Goal: Find specific page/section: Find specific page/section

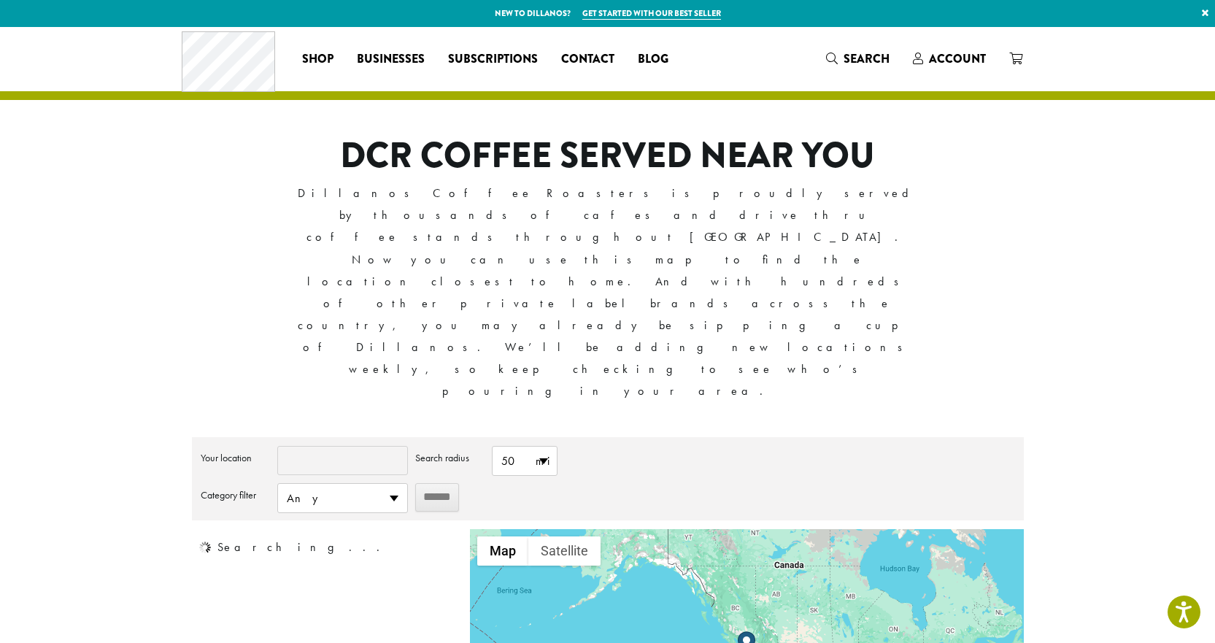
click at [334, 446] on input "Your location" at bounding box center [342, 460] width 131 height 29
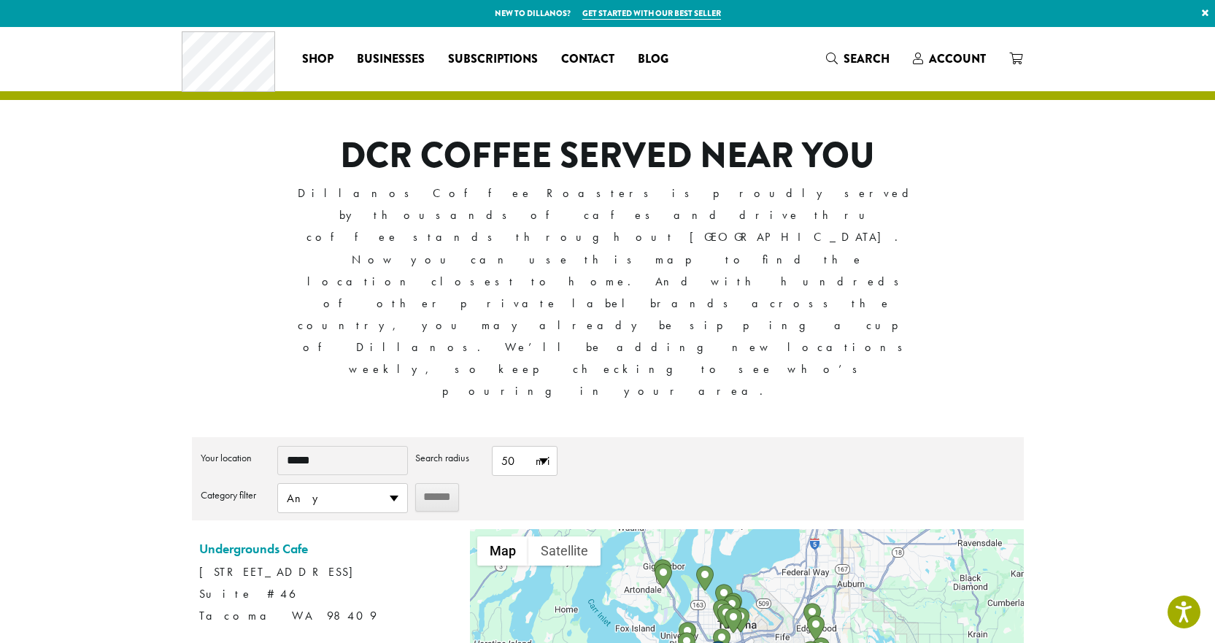
type input "*****"
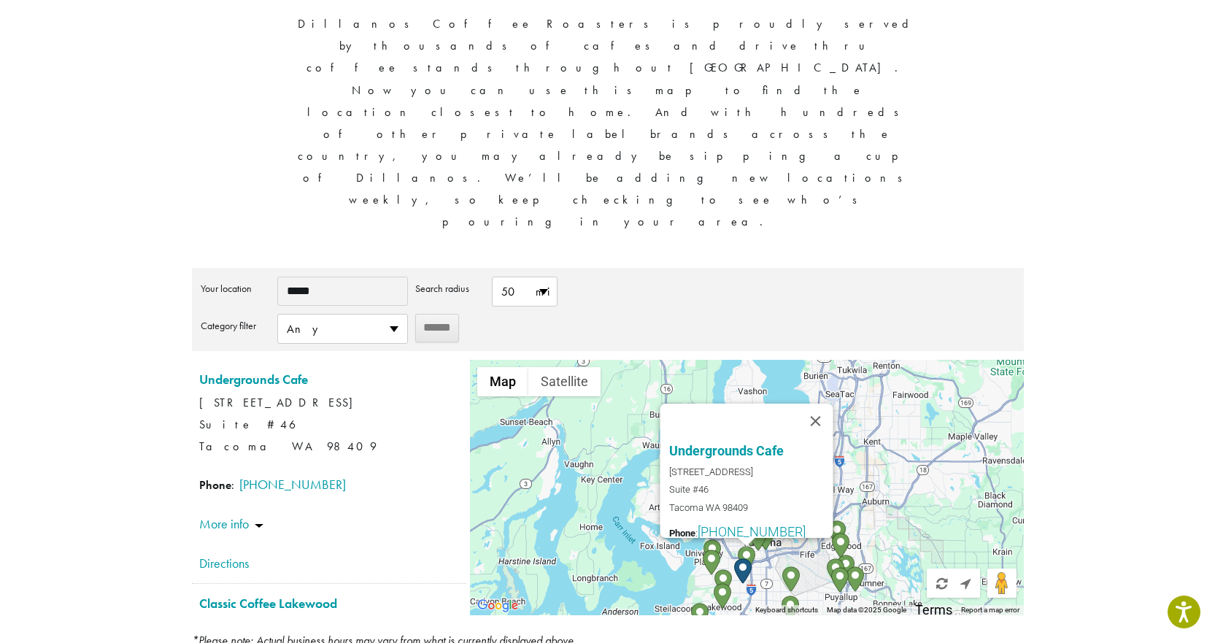
scroll to position [39, 0]
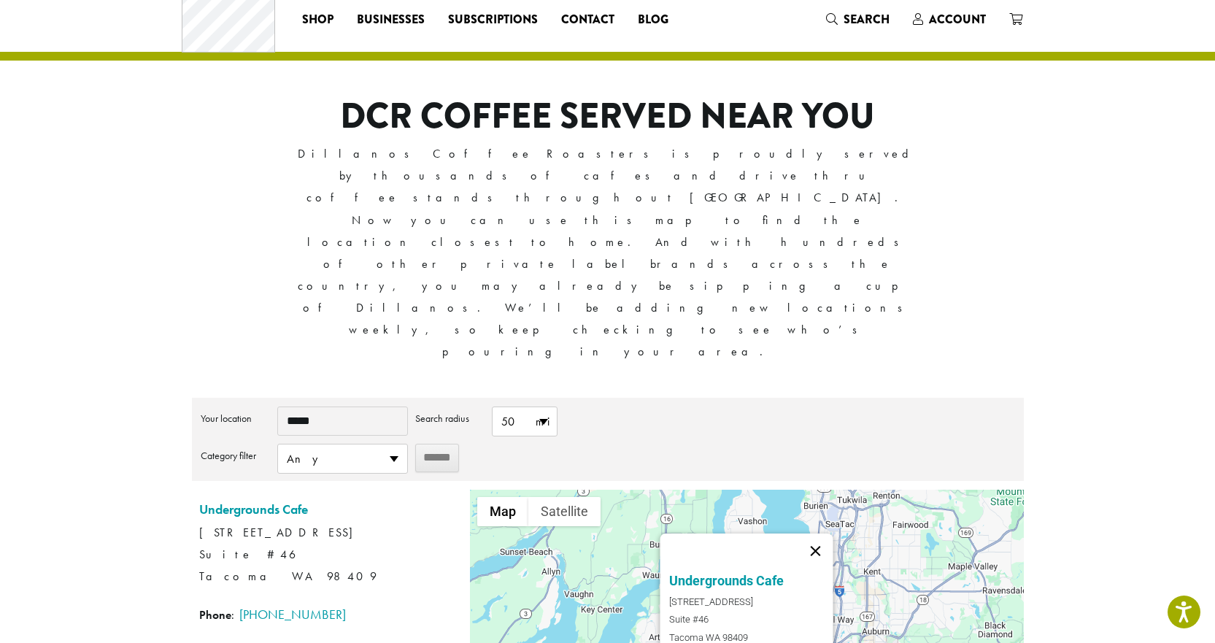
click at [827, 533] on button "Close" at bounding box center [815, 550] width 35 height 35
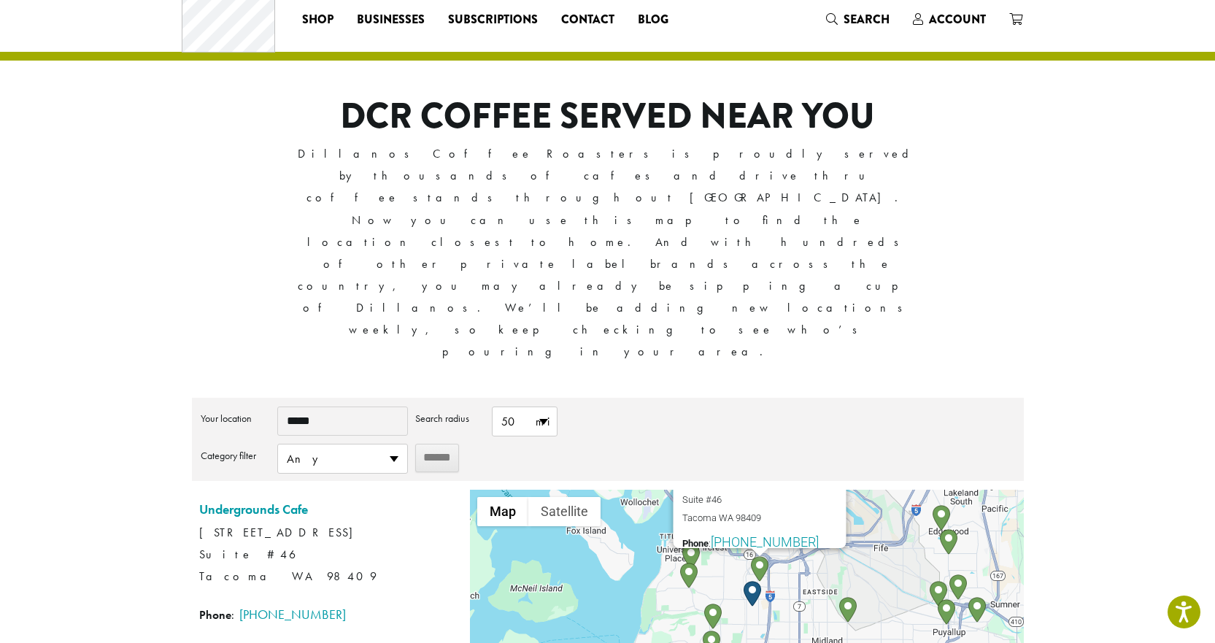
drag, startPoint x: 681, startPoint y: 516, endPoint x: 608, endPoint y: 367, distance: 165.8
click at [608, 490] on div "Undergrounds Cafe 4301 S. Pine St. Suite #46 Tacoma WA 98409 Phone : (253) 472-…" at bounding box center [746, 617] width 553 height 255
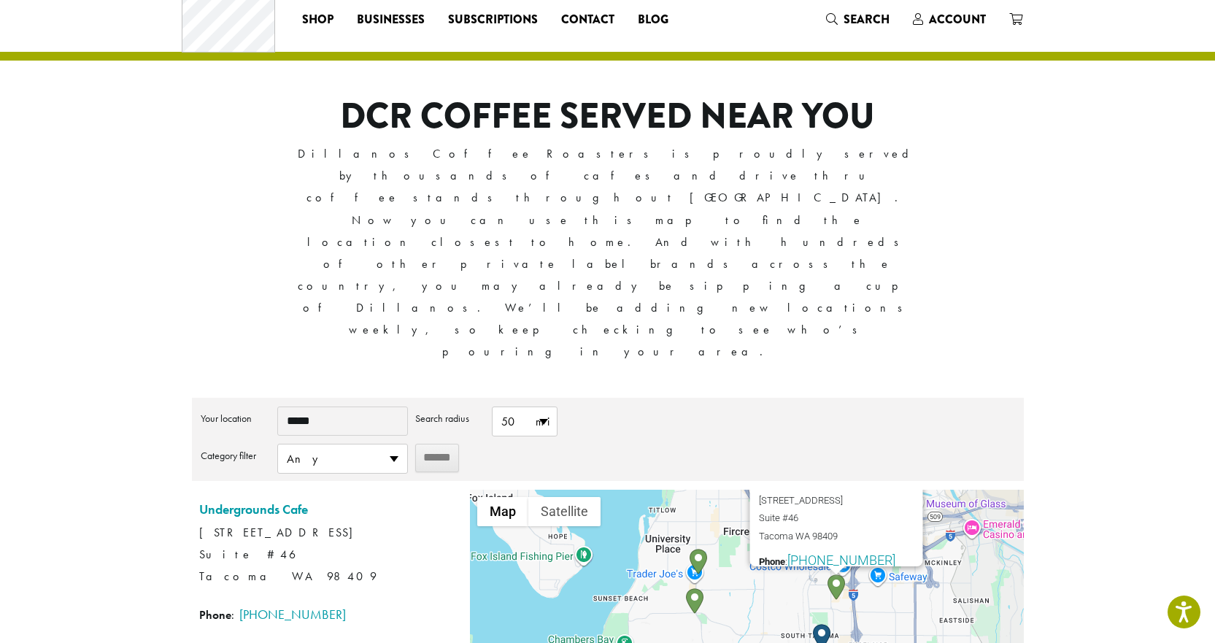
drag, startPoint x: 680, startPoint y: 447, endPoint x: 658, endPoint y: 485, distance: 44.4
click at [658, 490] on div "Undergrounds Cafe 4301 S. Pine St. Suite #46 Tacoma WA 98409 Phone : (253) 472-…" at bounding box center [746, 617] width 553 height 255
click at [697, 549] on img "Anthem Coffee & Tea – UP" at bounding box center [698, 562] width 18 height 26
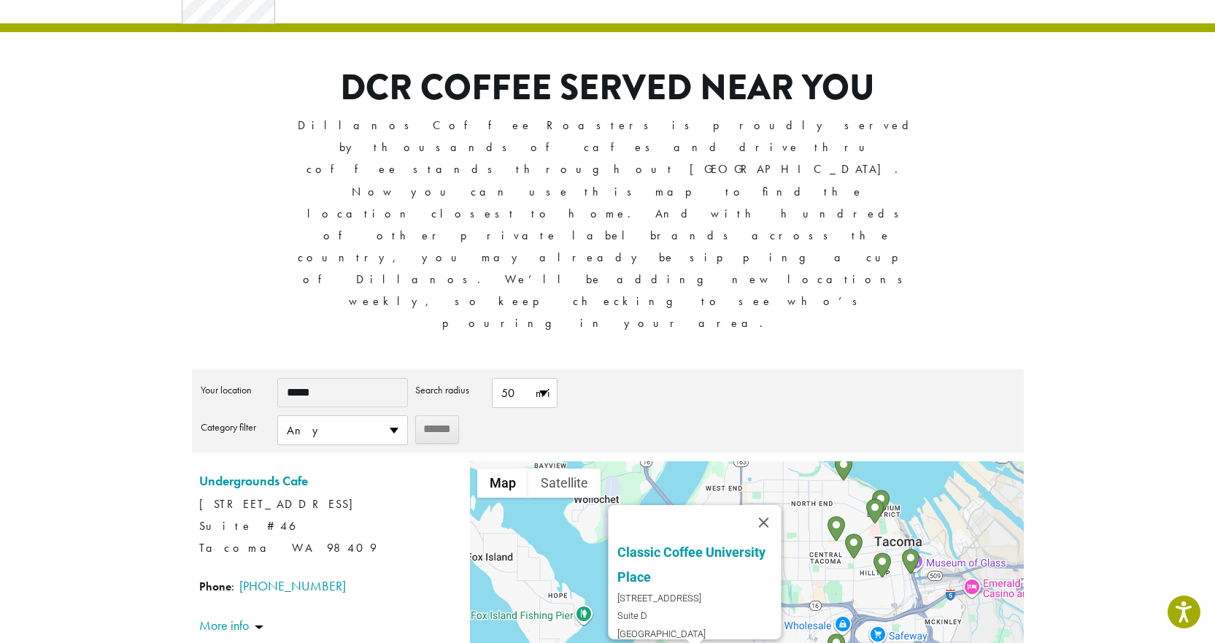
scroll to position [112, 0]
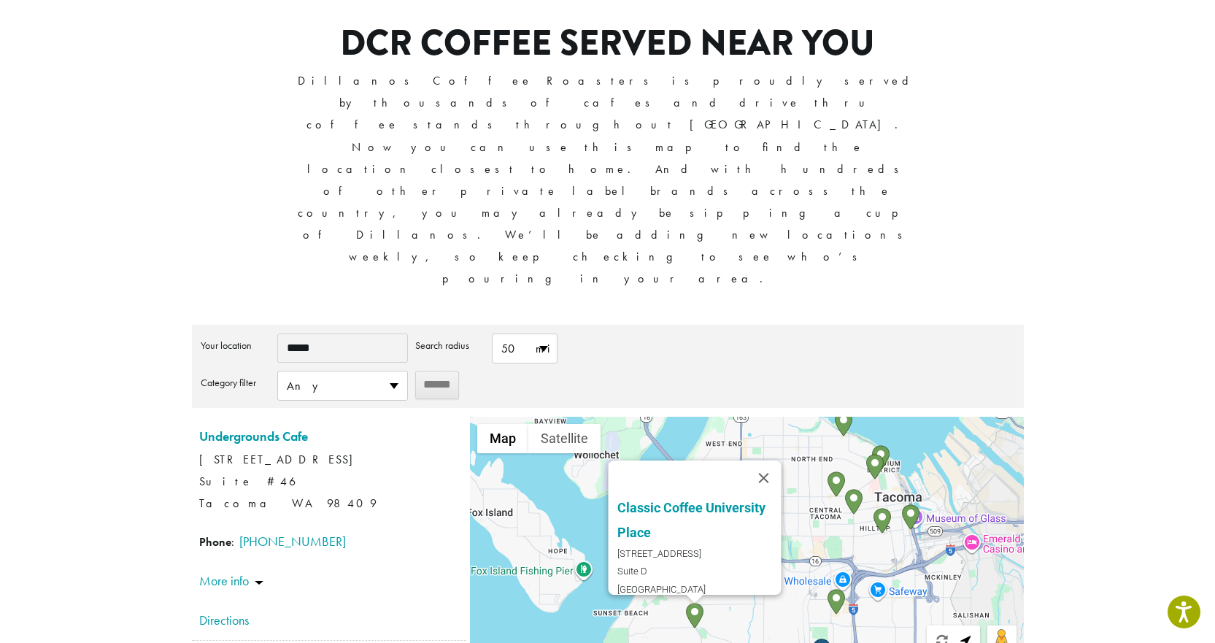
click at [838, 589] on img "Undergrounds Cafe" at bounding box center [836, 602] width 18 height 26
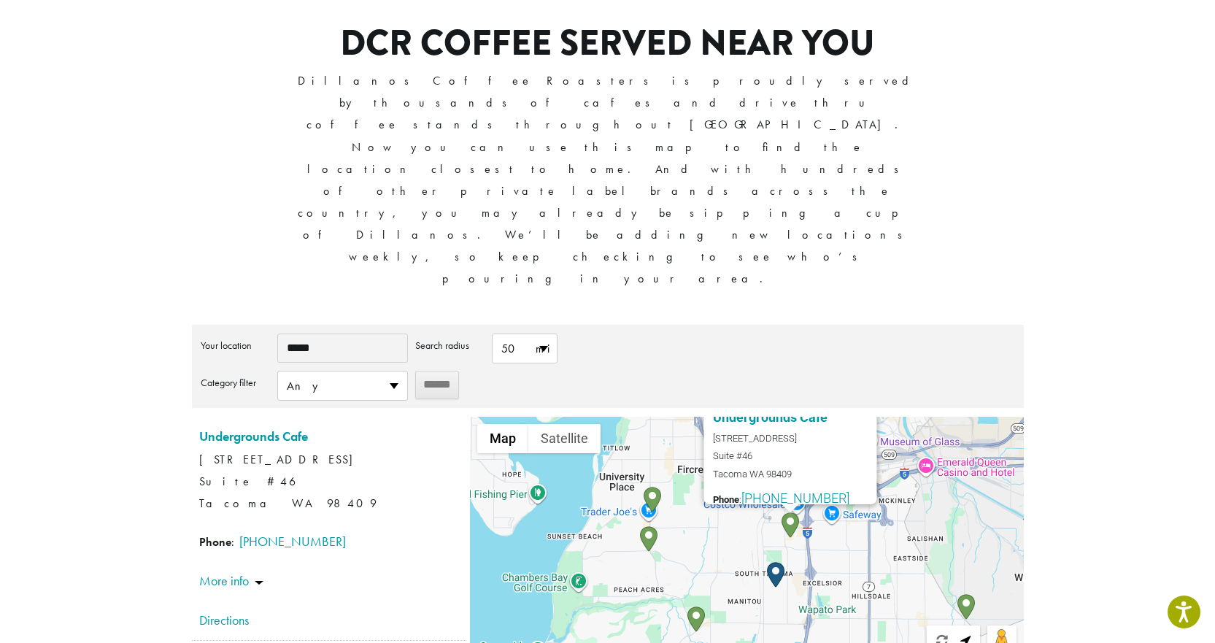
drag, startPoint x: 765, startPoint y: 480, endPoint x: 718, endPoint y: 388, distance: 103.1
click at [718, 417] on div "Undergrounds Cafe 4301 S. Pine St. Suite #46 Tacoma WA 98409 Phone : (253) 472-…" at bounding box center [746, 544] width 553 height 255
click at [775, 561] on img "Start location" at bounding box center [776, 574] width 18 height 26
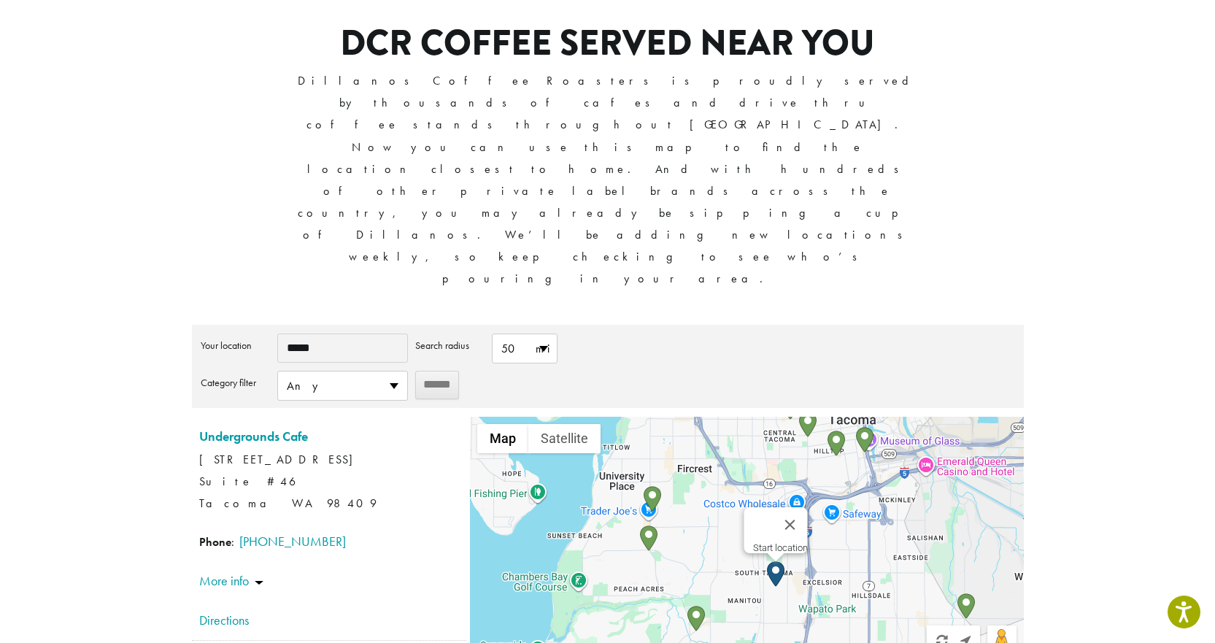
click at [693, 606] on img "Classic Coffee Lakewood" at bounding box center [696, 619] width 18 height 26
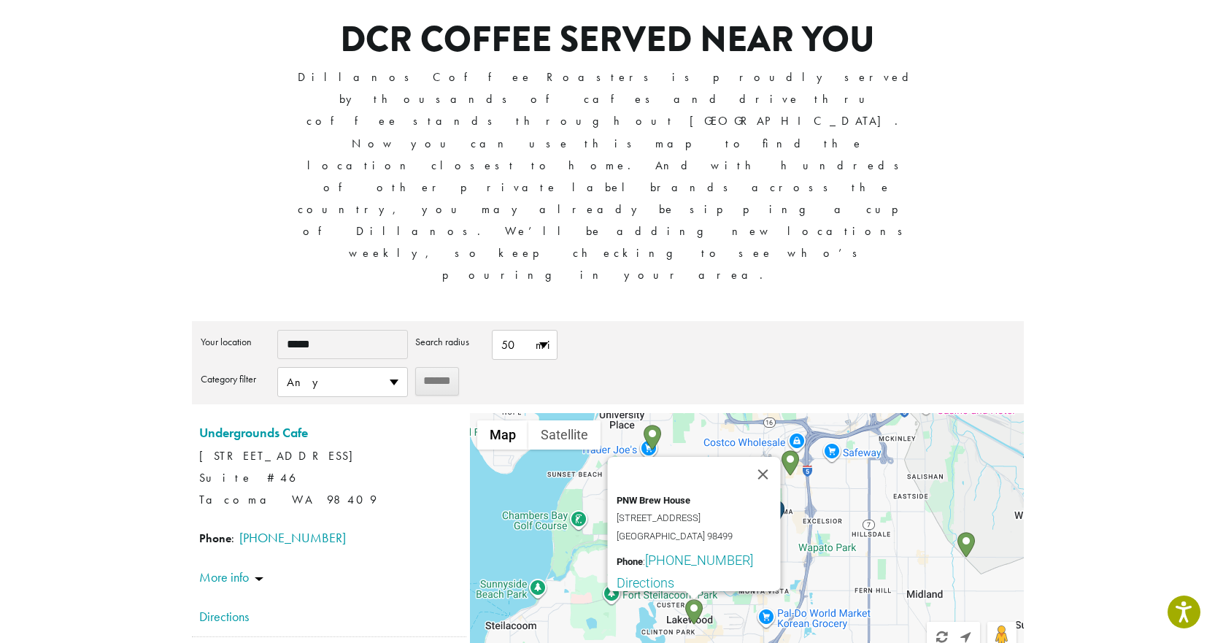
scroll to position [0, 0]
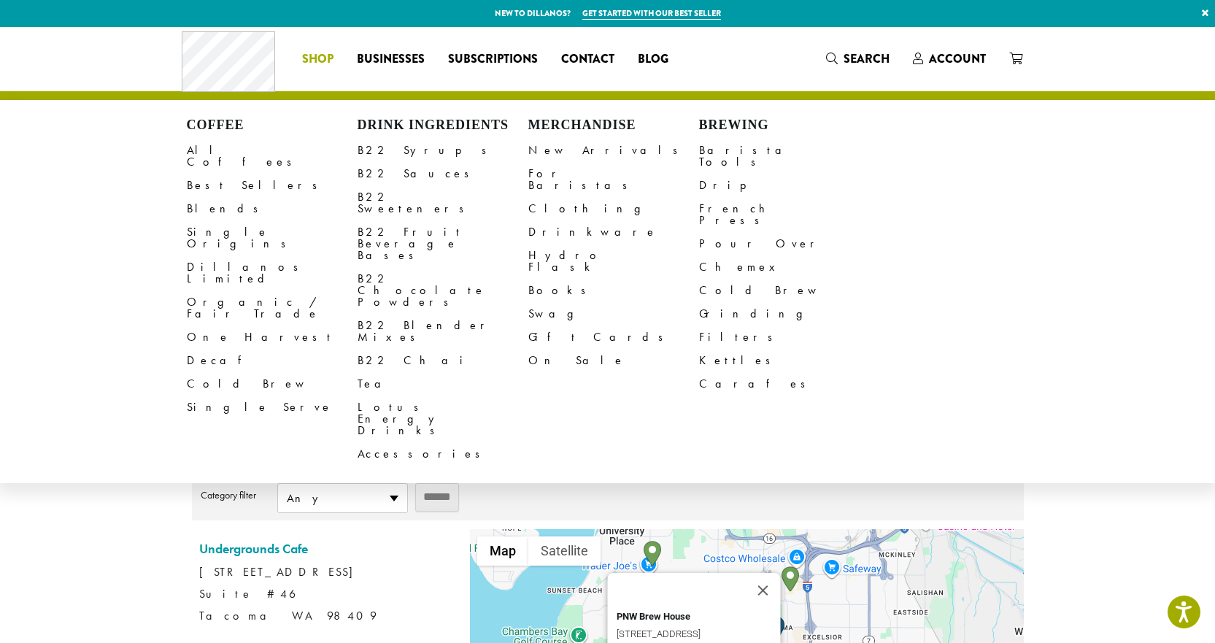
click at [308, 55] on li "Coffee All Coffees Best Sellers Blends Single Origins Dillanos Limited Organic …" at bounding box center [317, 58] width 55 height 23
click at [216, 142] on link "All Coffees" at bounding box center [272, 156] width 171 height 35
